Goal: Entertainment & Leisure: Browse casually

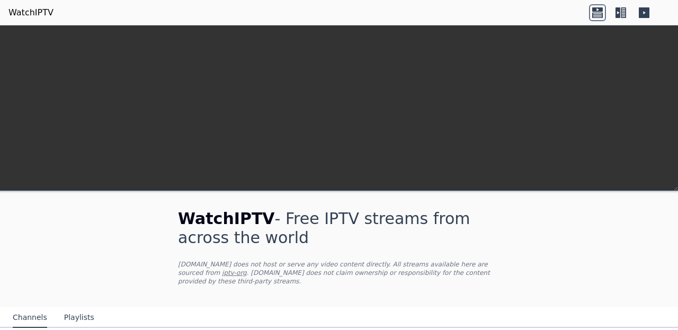
scroll to position [207, 0]
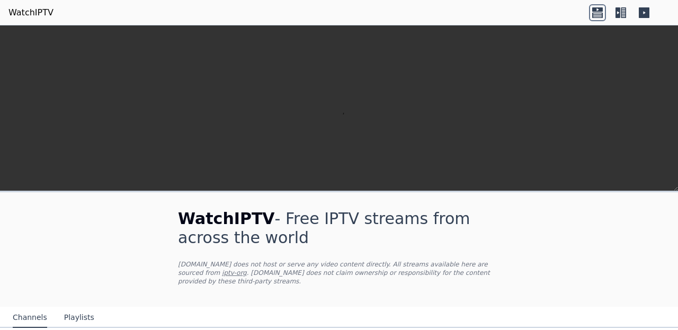
scroll to position [352, 0]
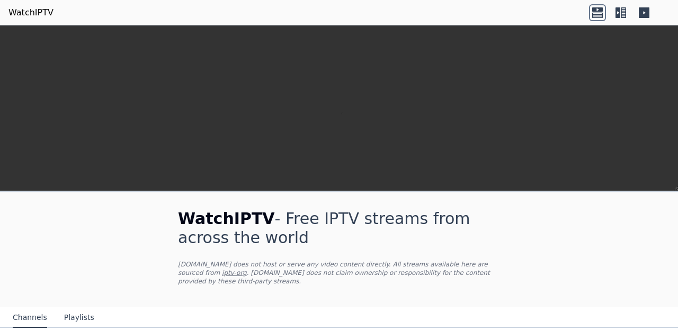
scroll to position [297, 0]
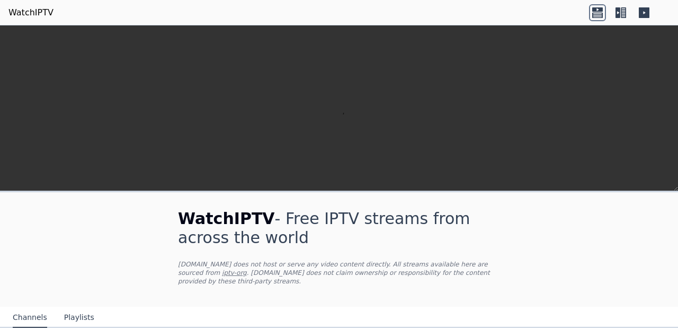
scroll to position [1200, 0]
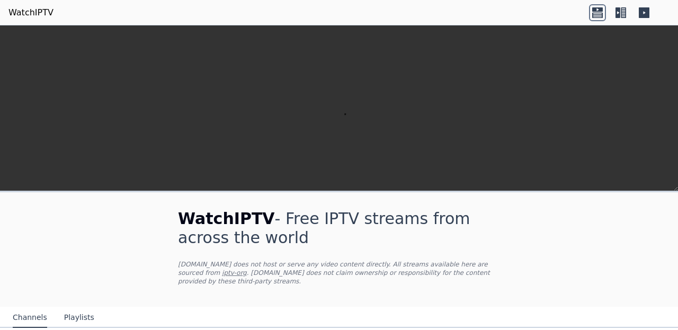
scroll to position [396, 0]
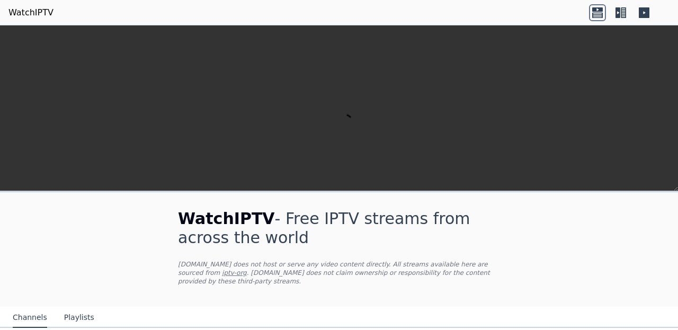
scroll to position [1154, 0]
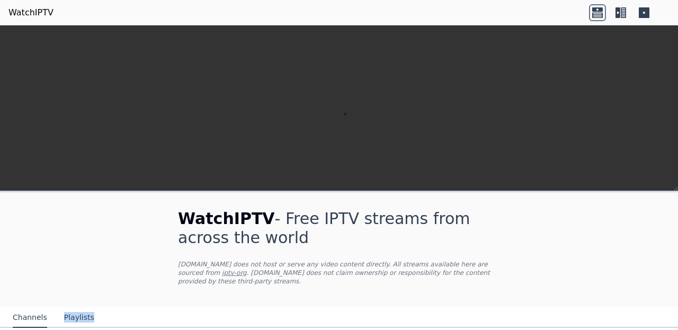
scroll to position [1049, 0]
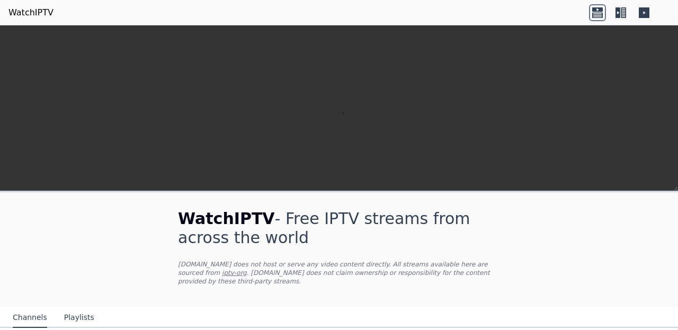
scroll to position [1173, 0]
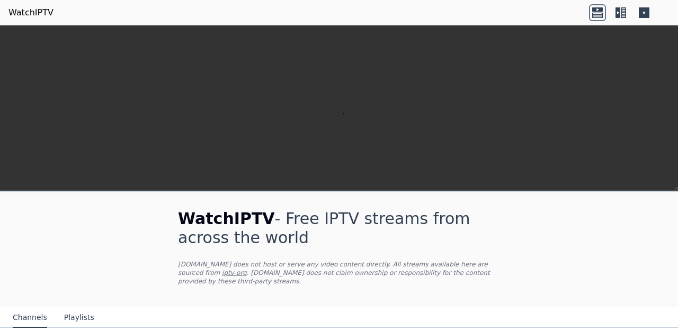
scroll to position [133, 0]
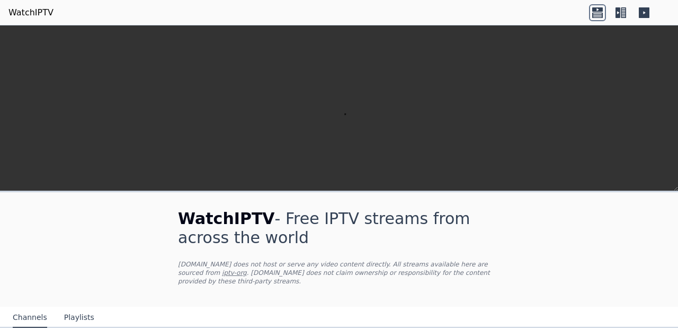
scroll to position [862, 0]
